Goal: Find specific page/section: Find specific page/section

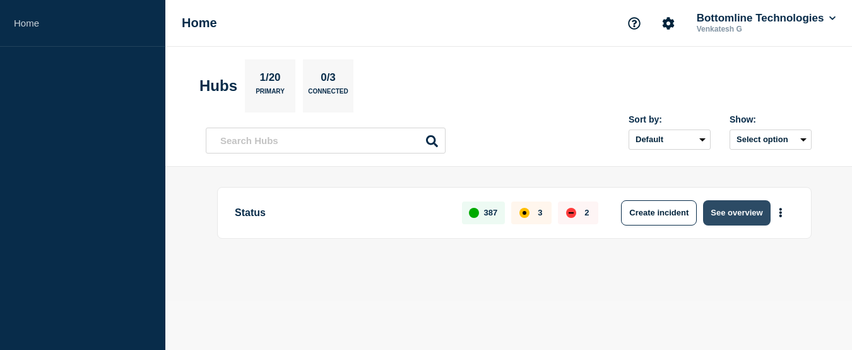
click at [743, 209] on button "See overview" at bounding box center [736, 212] width 67 height 25
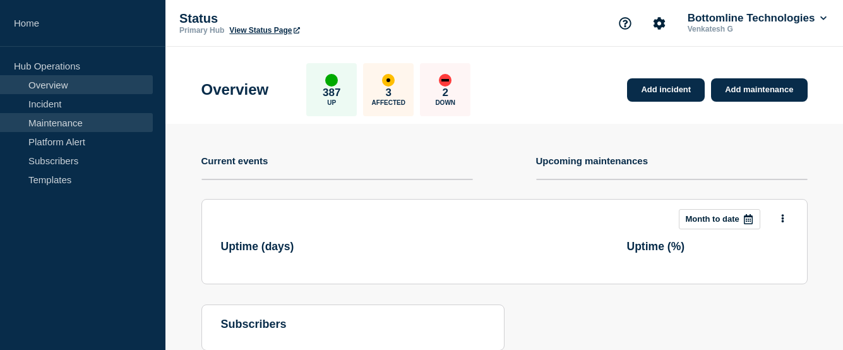
click at [56, 126] on link "Maintenance" at bounding box center [76, 122] width 153 height 19
